Goal: Task Accomplishment & Management: Use online tool/utility

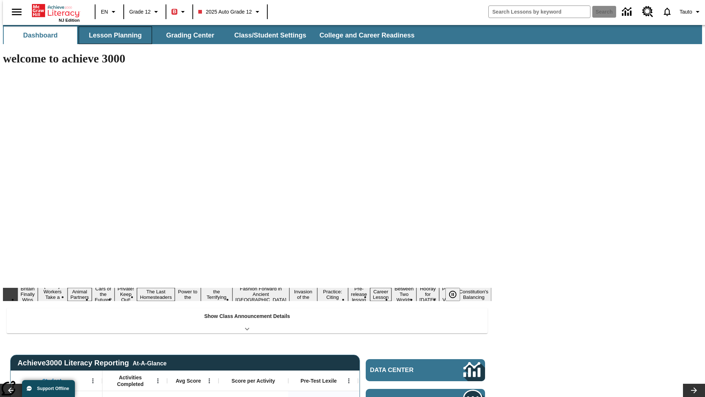
click at [112, 35] on button "Lesson Planning" at bounding box center [115, 35] width 73 height 18
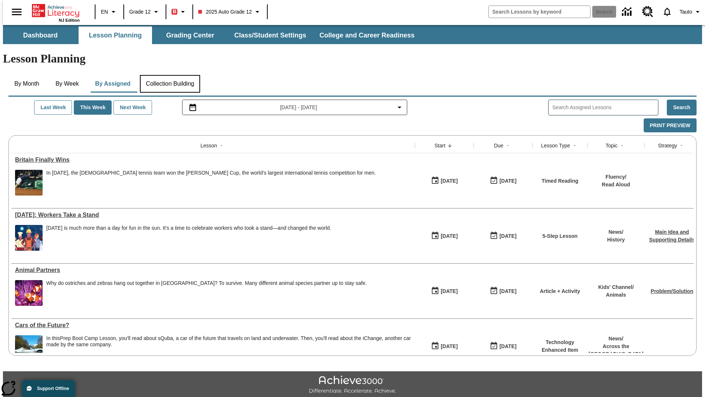
click at [170, 75] on button "Collection Building" at bounding box center [170, 84] width 60 height 18
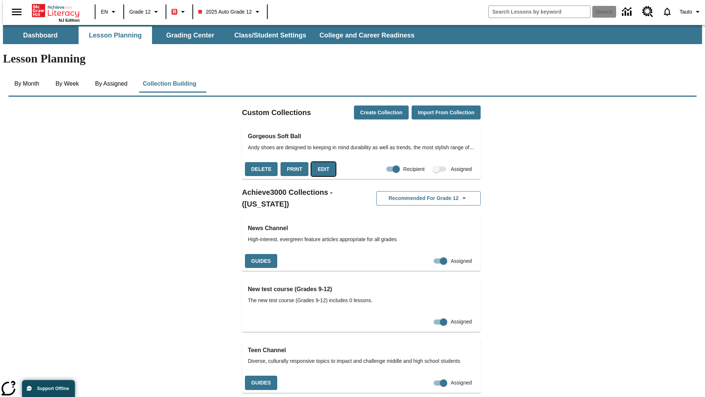
click at [321, 162] on button "Edit" at bounding box center [324, 169] width 24 height 14
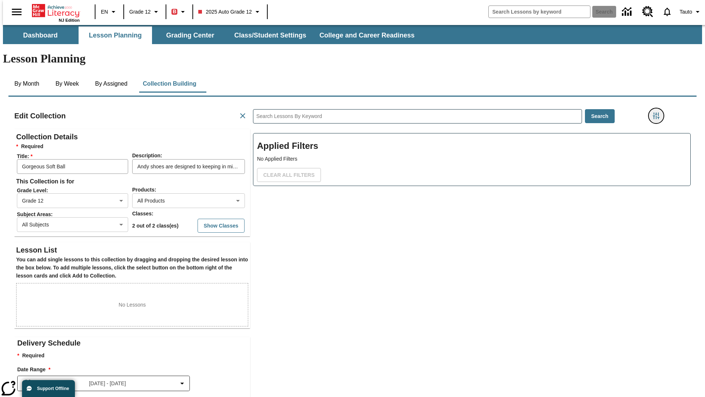
click at [659, 112] on icon "Filters Side menu" at bounding box center [656, 115] width 7 height 7
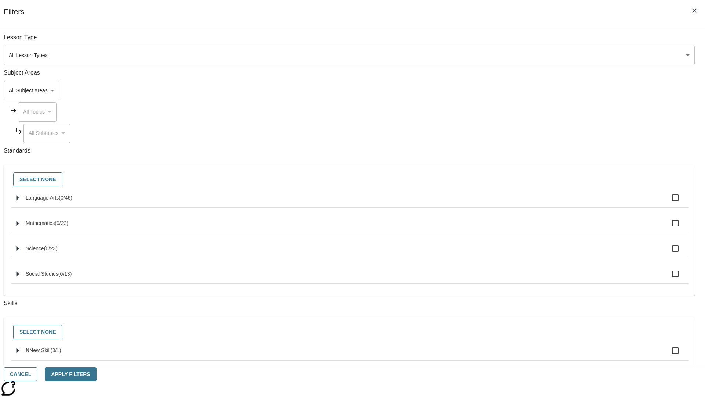
click at [529, 90] on body "Skip to main content NJ Edition EN Grade 12 B 2025 Auto Grade 12 Search 0 Tauto…" at bounding box center [353, 255] width 700 height 461
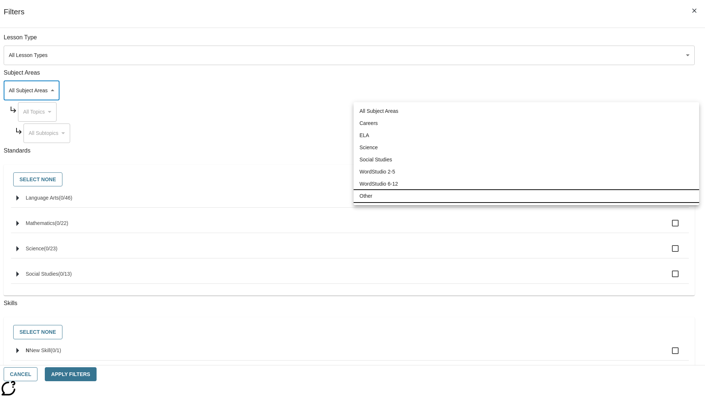
click at [527, 196] on li "Other" at bounding box center [527, 196] width 346 height 12
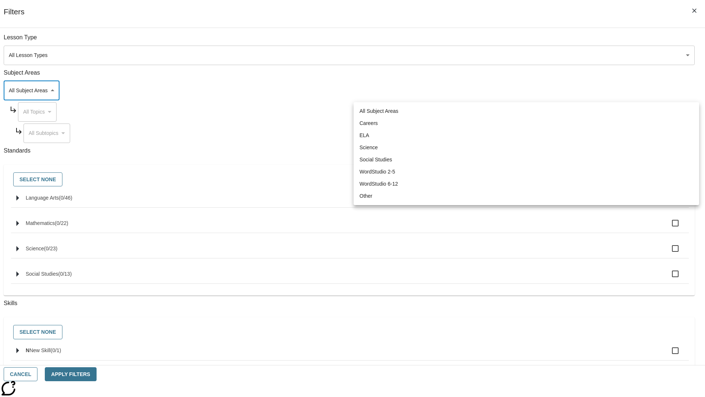
type input "0"
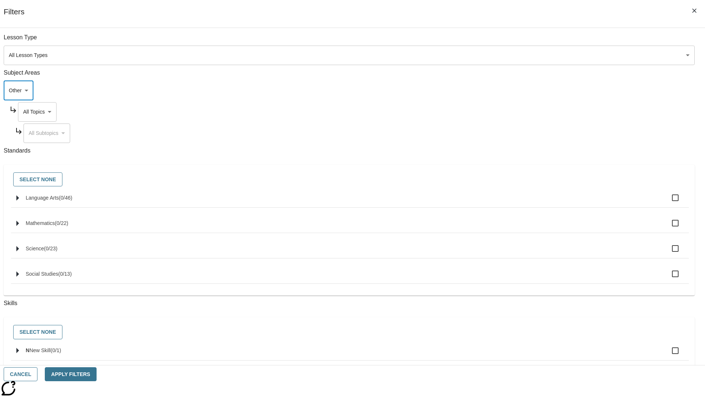
click at [536, 112] on body "Skip to main content NJ Edition EN Grade 12 B 2025 Auto Grade 12 Search 0 Tauto…" at bounding box center [353, 255] width 700 height 461
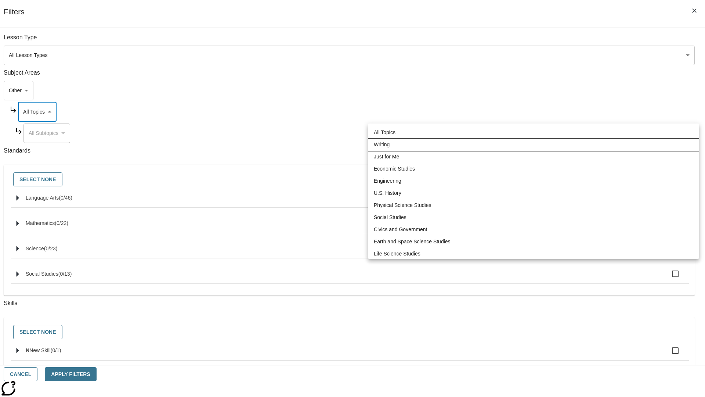
click at [534, 139] on li "Writing" at bounding box center [533, 145] width 331 height 12
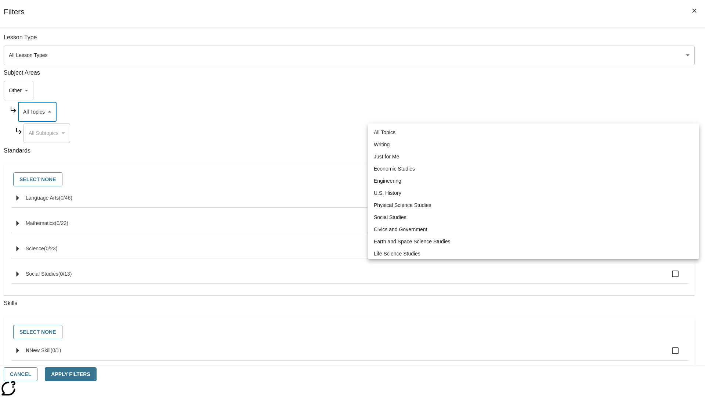
type input "6"
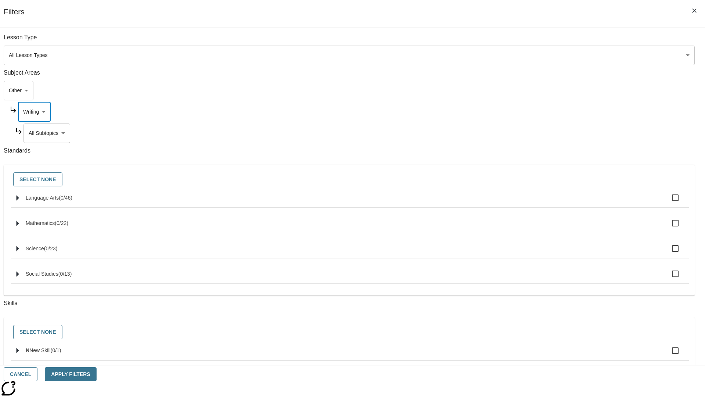
scroll to position [15, 0]
click at [96, 374] on button "Apply Filters" at bounding box center [70, 374] width 51 height 14
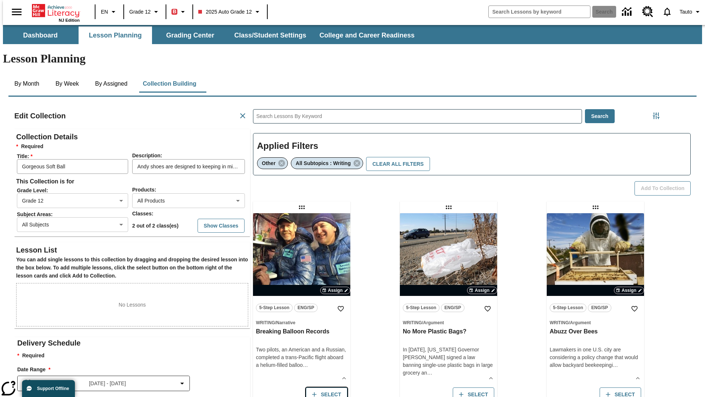
click at [325, 387] on button "Select" at bounding box center [327, 394] width 42 height 14
click at [665, 181] on button "Add to Collection" at bounding box center [663, 188] width 56 height 14
